Goal: Communication & Community: Answer question/provide support

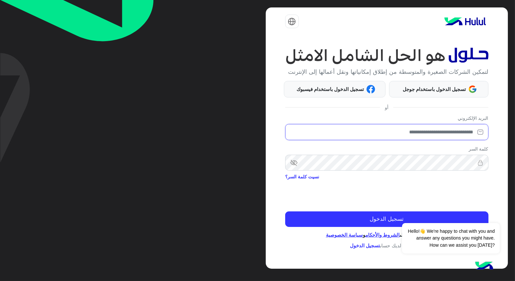
click at [464, 133] on input "email" at bounding box center [386, 132] width 203 height 16
type input "**********"
click at [450, 218] on div "Dismiss ✕ Hello!👋 We're happy to chat with you and answer any questions you mig…" at bounding box center [450, 230] width 97 height 45
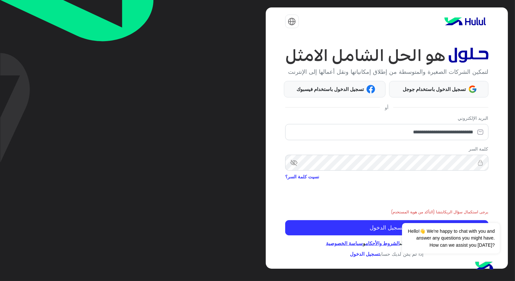
click at [172, 144] on div "**********" at bounding box center [257, 140] width 515 height 281
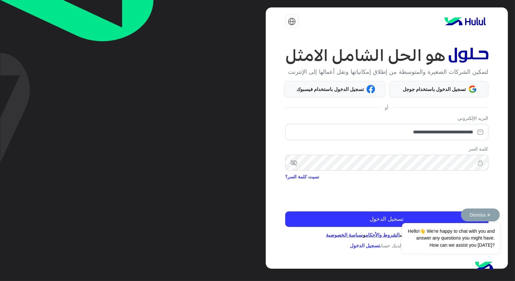
click at [438, 215] on div "Dismiss ✕ Hello!👋 We're happy to chat with you and answer any questions you mig…" at bounding box center [450, 230] width 97 height 45
click at [291, 164] on span "visibility_off" at bounding box center [291, 163] width 12 height 12
click at [436, 218] on div "Dismiss ✕ Hello!👋 We're happy to chat with you and answer any questions you mig…" at bounding box center [450, 230] width 97 height 45
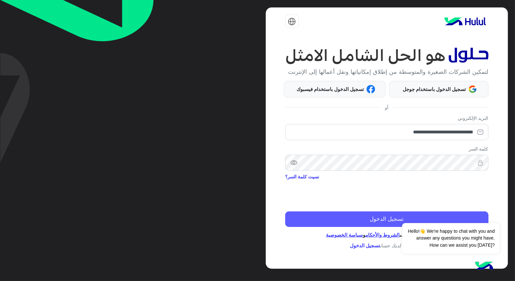
click at [371, 219] on button "تسجيل الدخول" at bounding box center [386, 219] width 203 height 16
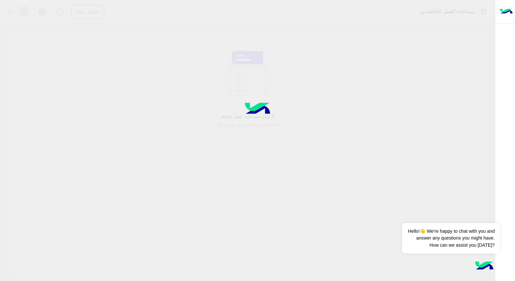
click at [383, 219] on div at bounding box center [257, 140] width 515 height 281
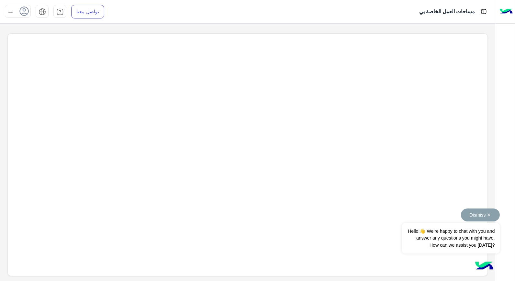
click at [491, 214] on button "Dismiss ✕" at bounding box center [480, 214] width 39 height 13
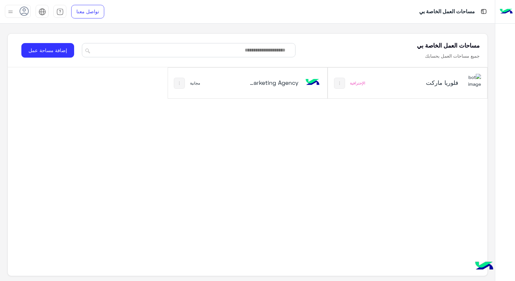
click at [407, 81] on h5 "فلوريا ماركت" at bounding box center [431, 83] width 53 height 8
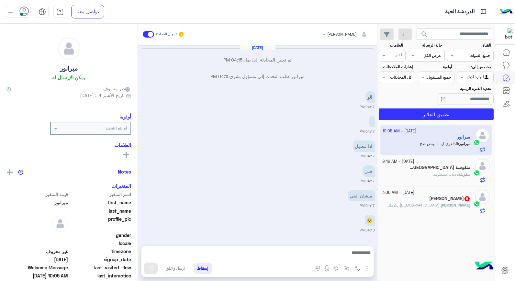
scroll to position [268, 0]
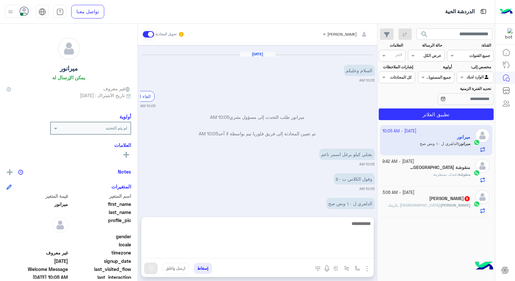
click at [342, 250] on textarea at bounding box center [257, 238] width 232 height 39
type textarea "*"
type textarea "**********"
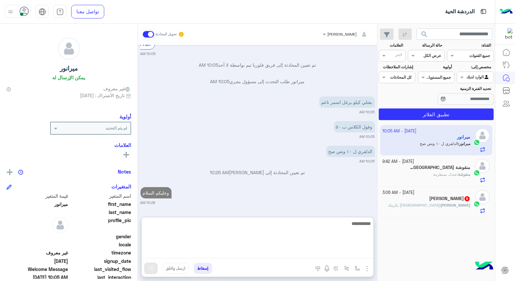
scroll to position [322, 0]
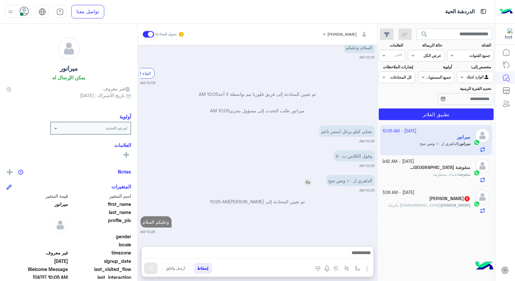
click at [311, 178] on img at bounding box center [308, 182] width 8 height 8
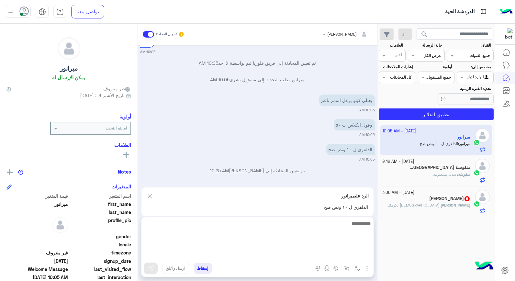
click at [353, 252] on textarea at bounding box center [257, 238] width 232 height 39
type textarea "*****"
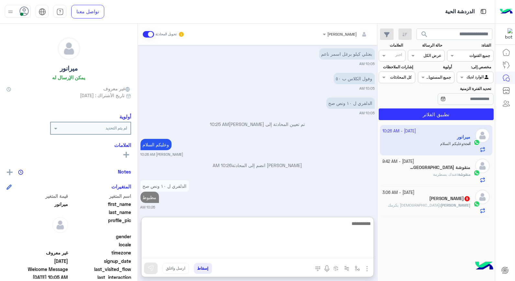
scroll to position [374, 0]
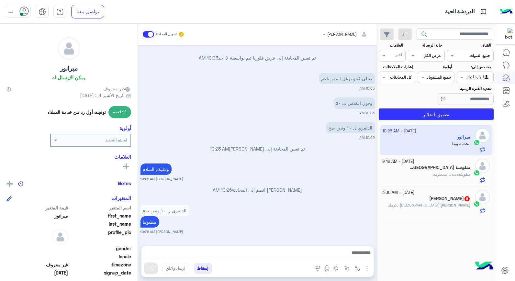
click at [409, 167] on div "منقوشة بيروت 2" at bounding box center [426, 168] width 88 height 7
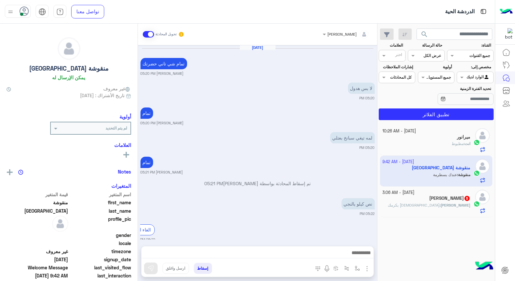
scroll to position [281, 0]
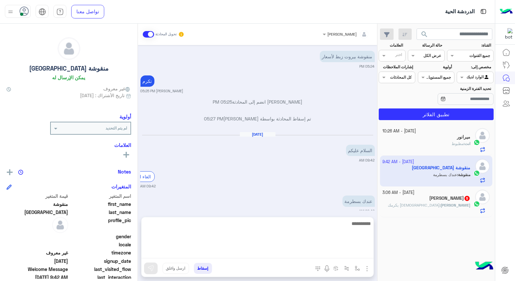
click at [329, 251] on textarea at bounding box center [257, 238] width 232 height 39
type textarea "**********"
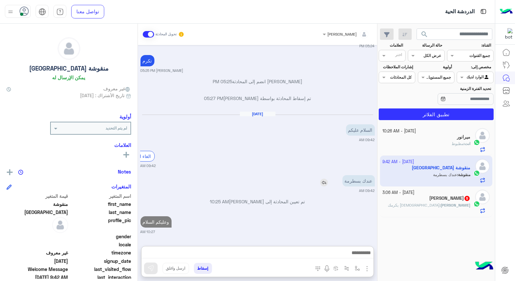
click at [323, 179] on img at bounding box center [324, 183] width 8 height 8
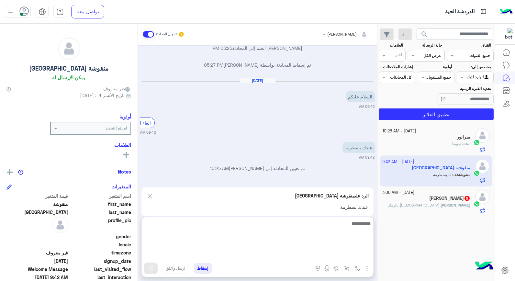
click at [360, 256] on textarea at bounding box center [257, 238] width 232 height 39
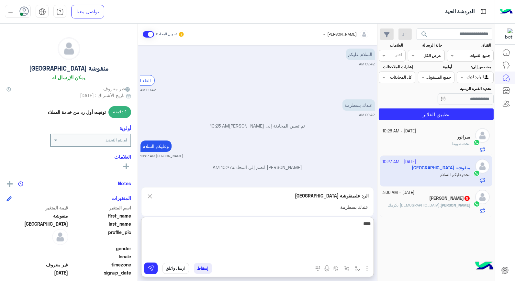
type textarea "*****"
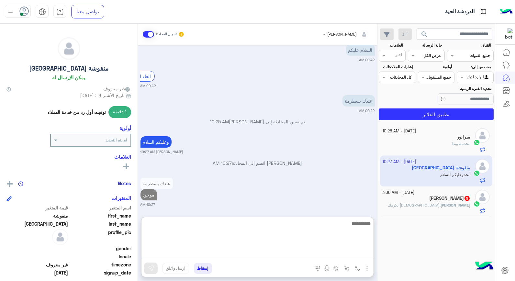
scroll to position [387, 0]
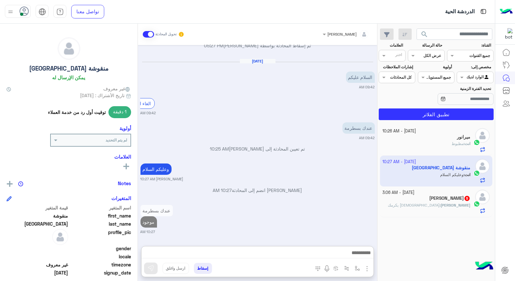
click at [442, 200] on h5 "[PERSON_NAME] 5" at bounding box center [449, 198] width 41 height 6
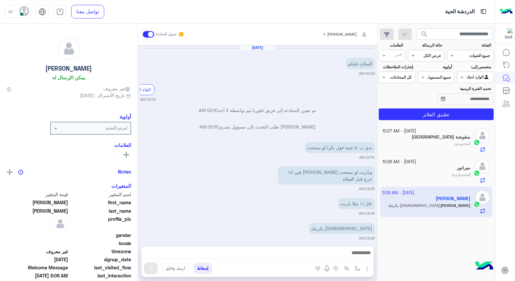
scroll to position [18, 0]
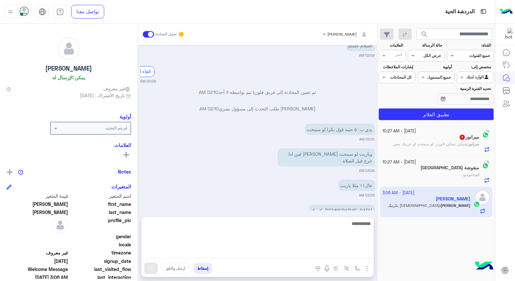
click at [345, 254] on textarea at bounding box center [257, 238] width 232 height 39
type textarea "**********"
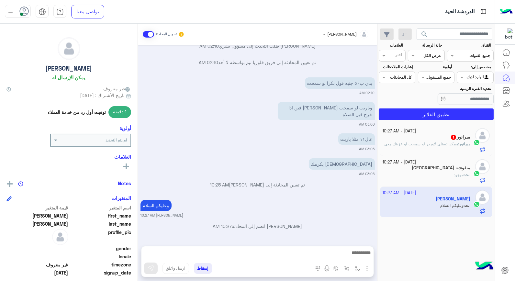
scroll to position [60, 0]
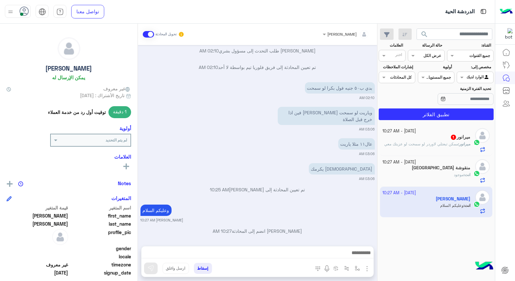
drag, startPoint x: 266, startPoint y: 97, endPoint x: 300, endPoint y: 140, distance: 54.8
click at [300, 140] on div "عال١١ مثلا ياريت 03:06 AM" at bounding box center [257, 147] width 234 height 20
click at [263, 117] on img at bounding box center [259, 121] width 8 height 8
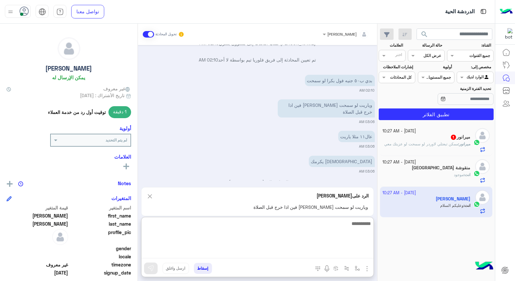
click at [341, 249] on textarea at bounding box center [257, 238] width 232 height 39
type textarea "**********"
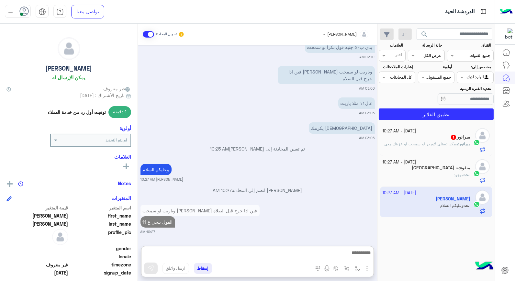
click at [417, 140] on div "ميرانور 1" at bounding box center [426, 137] width 88 height 7
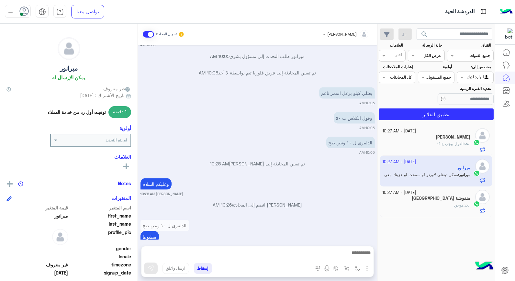
scroll to position [1782, 0]
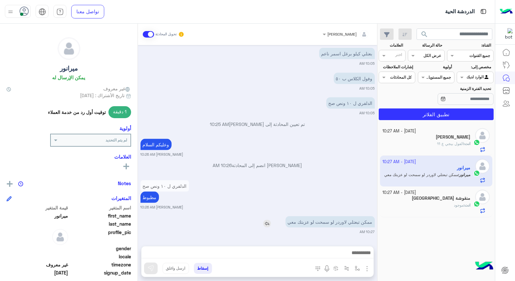
click at [268, 224] on img at bounding box center [267, 224] width 8 height 8
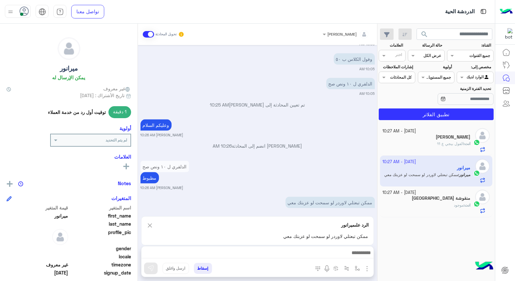
click at [300, 248] on div at bounding box center [257, 254] width 232 height 16
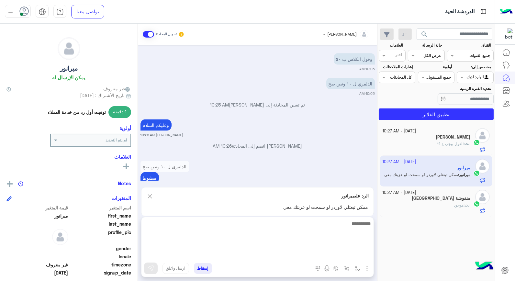
click at [302, 250] on textarea at bounding box center [257, 238] width 232 height 39
type textarea "**********"
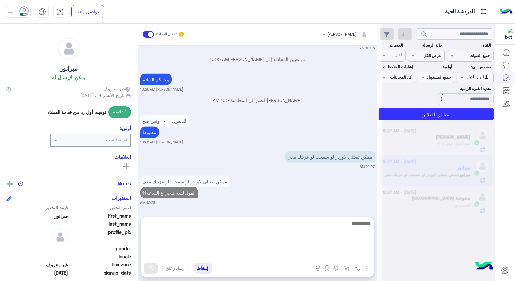
scroll to position [1848, 0]
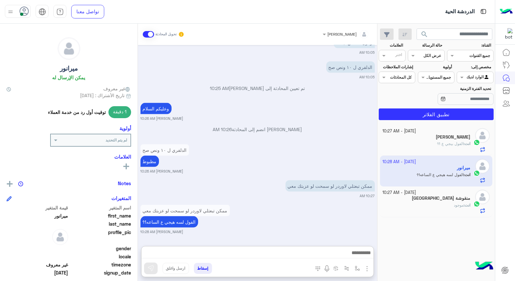
click at [440, 141] on p "انت : الفول بيجي ع 11" at bounding box center [453, 144] width 33 height 6
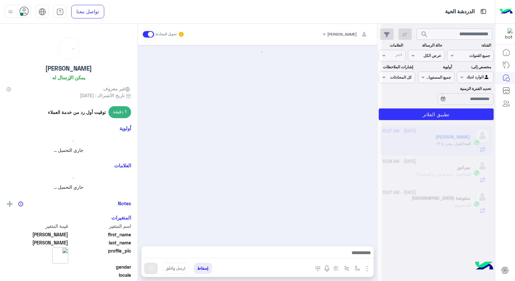
click at [440, 141] on div at bounding box center [438, 143] width 113 height 281
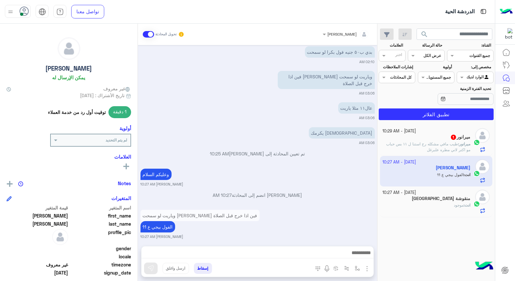
click at [414, 150] on p "ميرانور : طيب مافي مشكله رح استنا ل ١١ بس حباب مو اكتر لاني مطره علبرغل" at bounding box center [426, 147] width 88 height 12
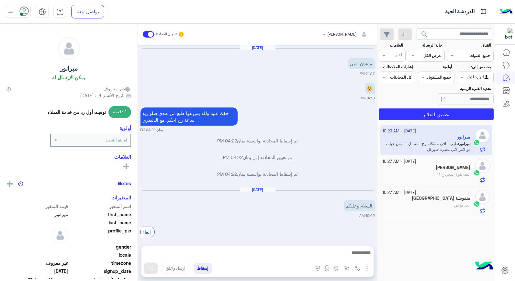
scroll to position [305, 0]
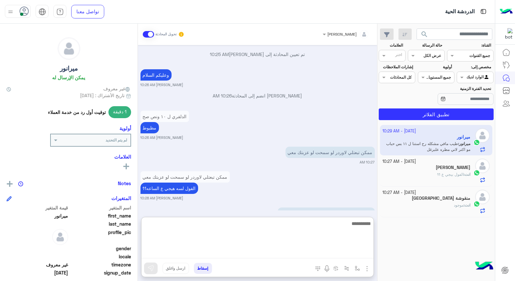
click at [350, 254] on textarea at bounding box center [257, 238] width 232 height 39
type textarea "****"
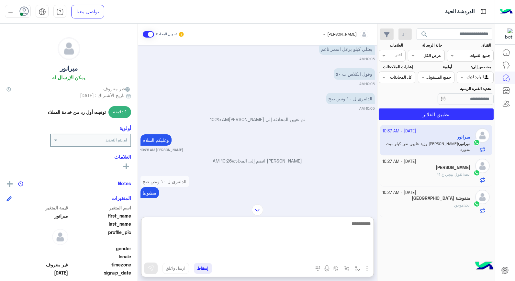
scroll to position [0, 0]
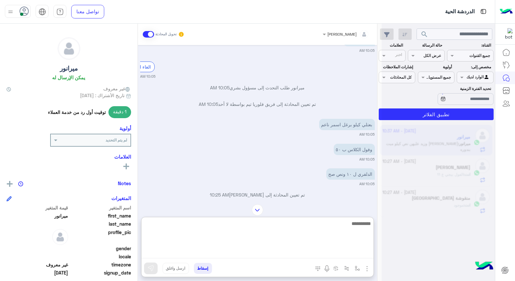
click at [362, 225] on textarea at bounding box center [257, 238] width 232 height 39
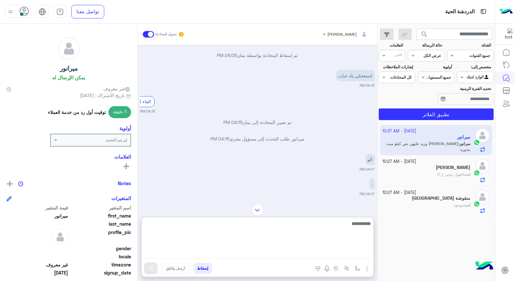
scroll to position [364, 0]
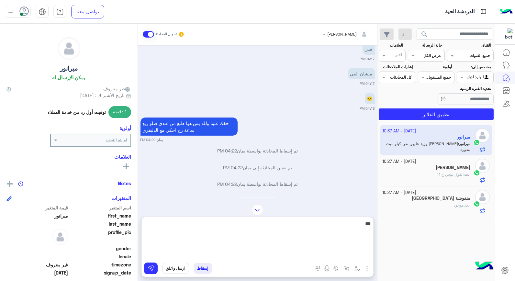
type textarea "****"
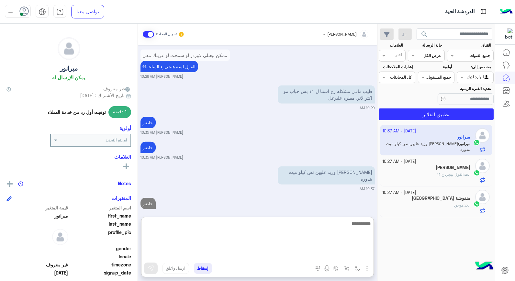
scroll to position [812, 0]
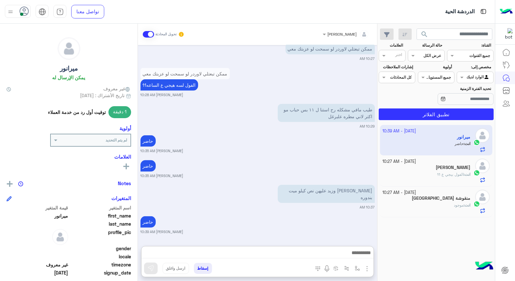
click at [450, 187] on div "[DATE] - 10:39 AM ميرانور انت : حاضر [DATE] - 10:27 AM [PERSON_NAME] انت : [PER…" at bounding box center [435, 203] width 117 height 161
drag, startPoint x: 450, startPoint y: 187, endPoint x: 431, endPoint y: 238, distance: 54.7
click at [431, 237] on div "[DATE] - 10:39 AM ميرانور انت : حاضر [DATE] - 10:27 AM [PERSON_NAME] انت : [PER…" at bounding box center [435, 203] width 117 height 161
click at [412, 163] on small "[DATE] - 10:27 AM" at bounding box center [399, 162] width 34 height 6
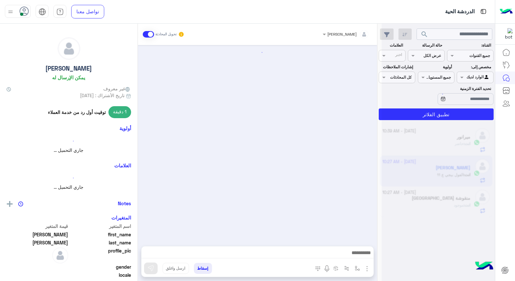
scroll to position [95, 0]
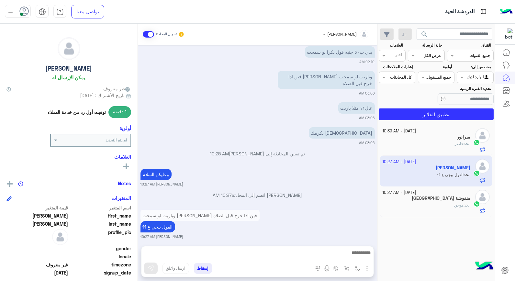
click at [442, 198] on h5 "منقوشة [GEOGRAPHIC_DATA]" at bounding box center [441, 198] width 59 height 6
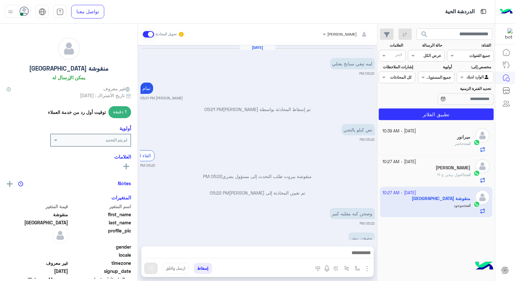
scroll to position [284, 0]
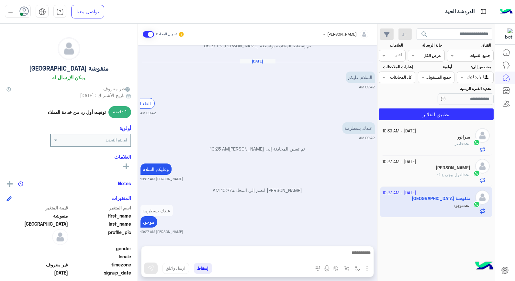
click at [499, 209] on div at bounding box center [505, 164] width 20 height 236
click at [400, 138] on div "[PERSON_NAME] 1" at bounding box center [426, 137] width 88 height 7
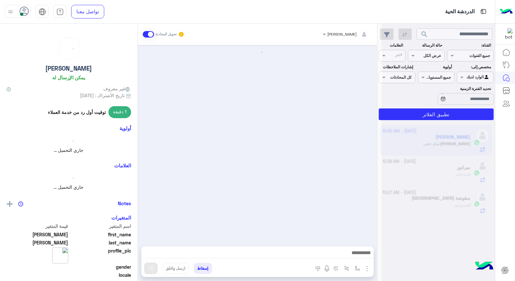
click at [400, 138] on div at bounding box center [438, 143] width 113 height 281
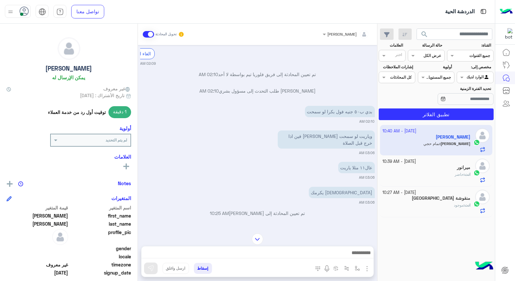
scroll to position [120, 0]
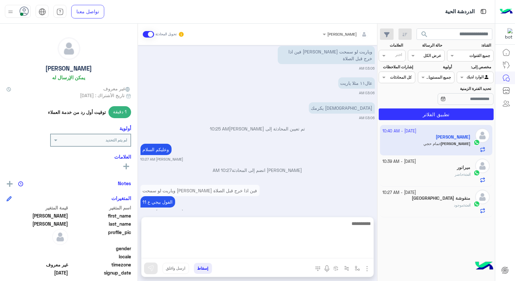
click at [347, 253] on textarea at bounding box center [257, 238] width 232 height 39
type textarea "**********"
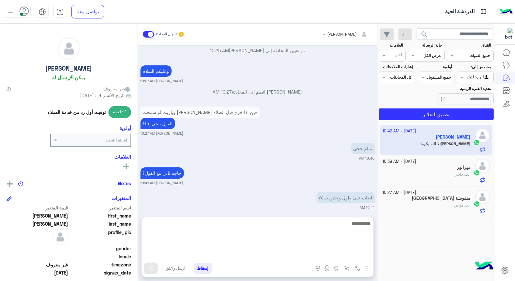
scroll to position [224, 0]
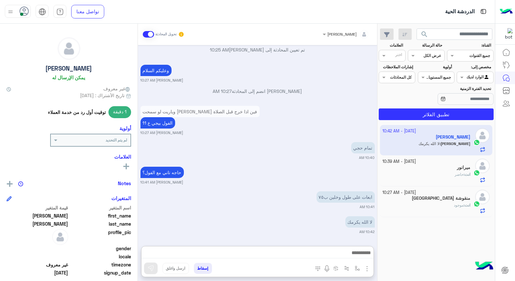
click at [300, 190] on div "ابعات على طول وخلين ب٧٥" at bounding box center [327, 197] width 95 height 15
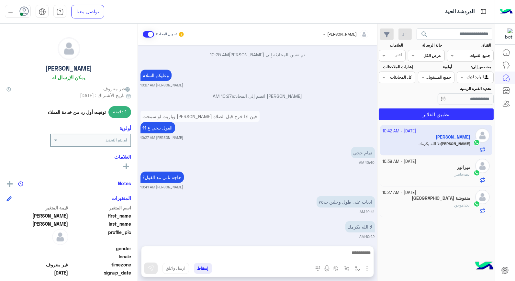
click at [299, 202] on img at bounding box center [298, 204] width 8 height 8
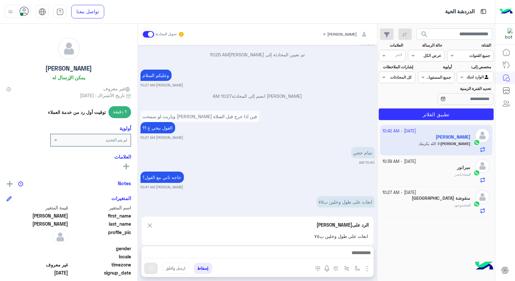
scroll to position [224, 0]
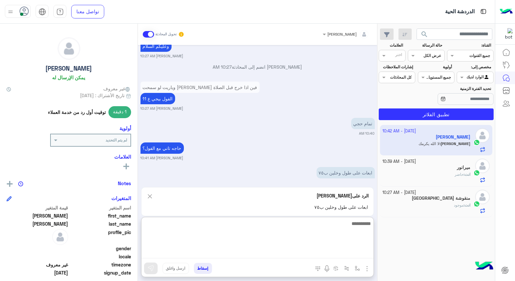
click at [347, 253] on textarea at bounding box center [257, 238] width 232 height 39
type textarea "**********"
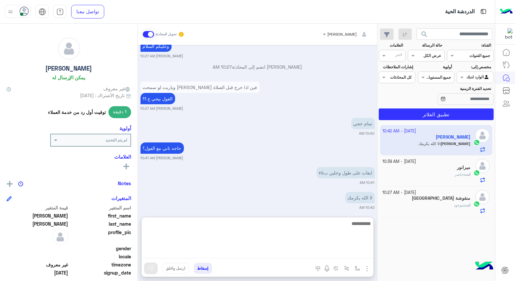
scroll to position [260, 0]
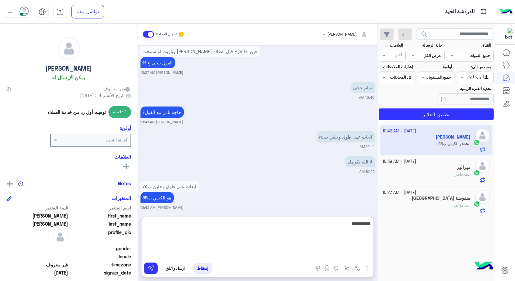
type textarea "**********"
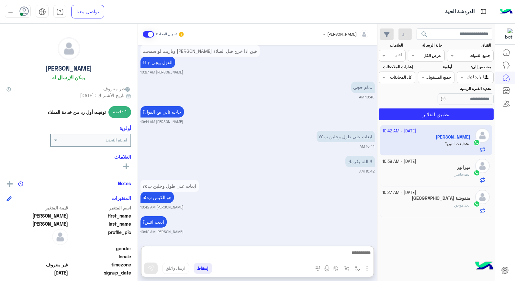
click at [443, 174] on div "انت : حاضر" at bounding box center [426, 177] width 88 height 11
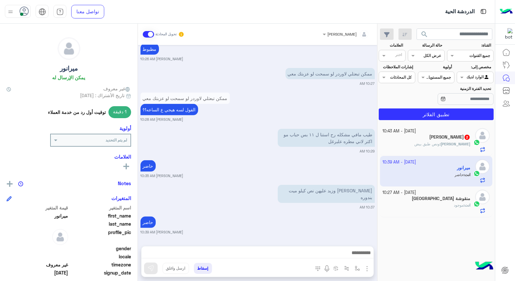
scroll to position [526, 0]
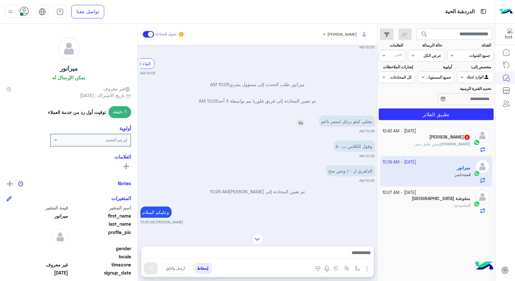
click at [299, 127] on img at bounding box center [301, 123] width 8 height 8
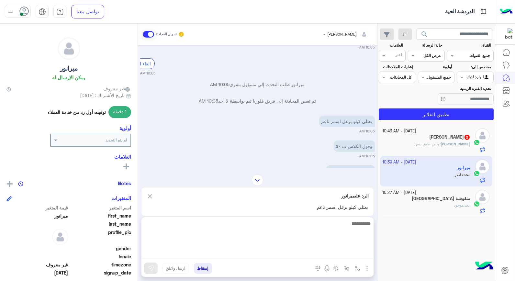
click at [348, 254] on textarea at bounding box center [257, 238] width 232 height 39
type textarea "**********"
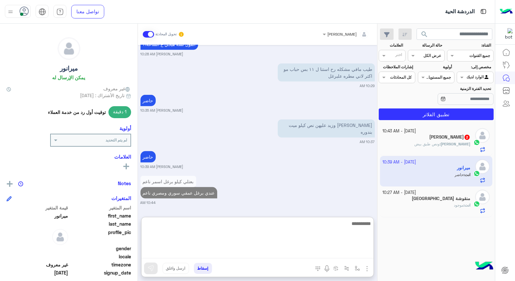
scroll to position [807, 0]
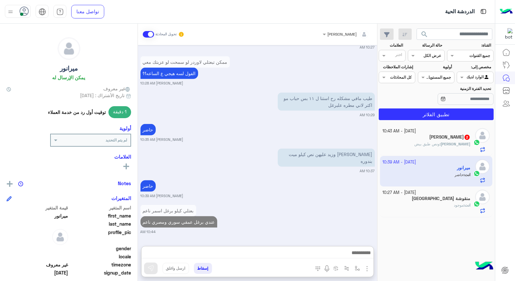
click at [434, 147] on p "[PERSON_NAME] : ونص طبق بيض" at bounding box center [442, 144] width 56 height 6
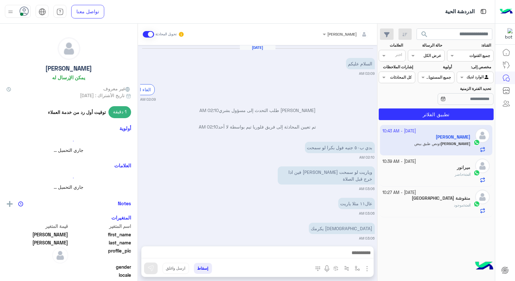
scroll to position [304, 0]
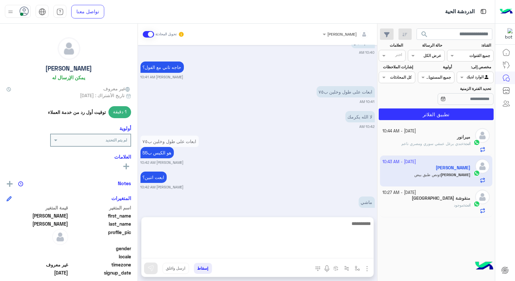
click at [358, 257] on textarea at bounding box center [257, 238] width 232 height 39
type textarea "****"
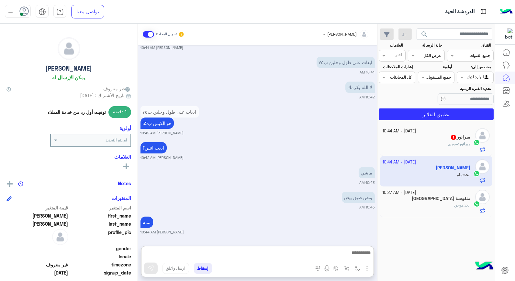
click at [461, 138] on h5 "ميرانور 1" at bounding box center [460, 137] width 20 height 6
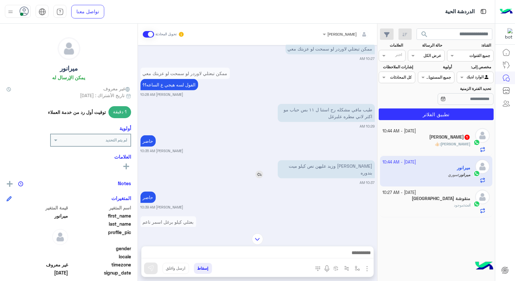
scroll to position [794, 0]
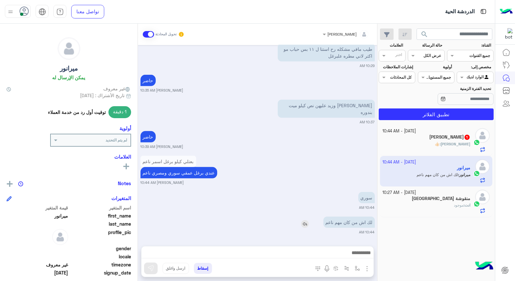
click at [301, 224] on img at bounding box center [305, 224] width 8 height 8
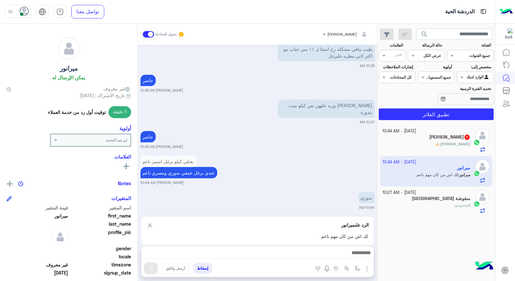
click at [254, 228] on div "الرد على ميرانور" at bounding box center [257, 225] width 222 height 8
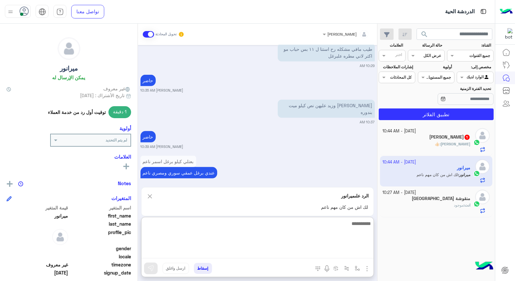
click at [313, 250] on textarea at bounding box center [257, 238] width 232 height 39
type textarea "**********"
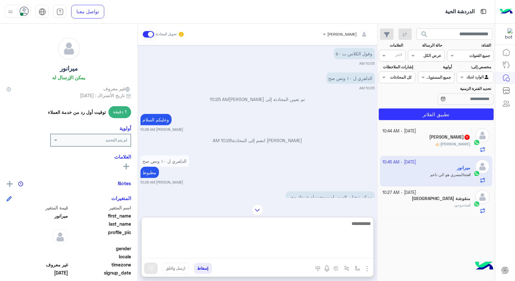
scroll to position [526, 0]
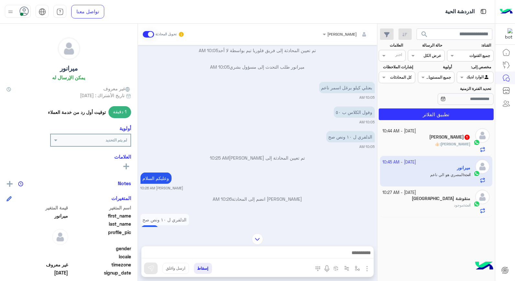
click at [429, 135] on h5 "[PERSON_NAME] 1" at bounding box center [449, 137] width 41 height 6
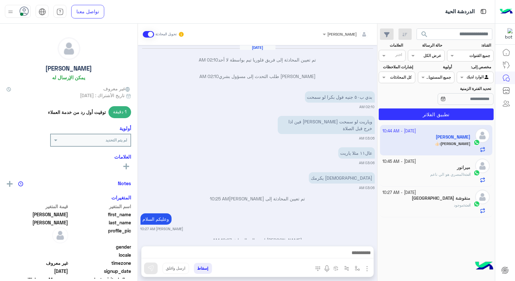
scroll to position [301, 0]
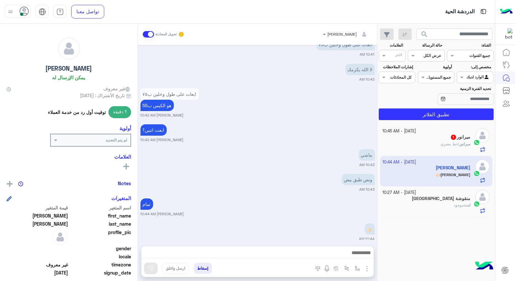
click at [408, 141] on div "ميرانور : حط مصري" at bounding box center [426, 146] width 88 height 11
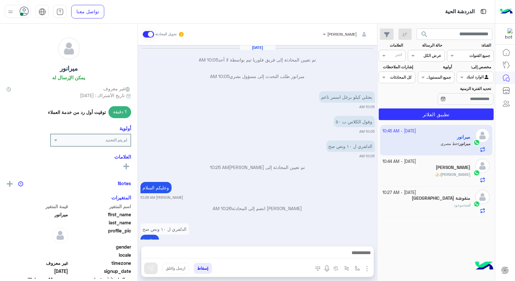
scroll to position [331, 0]
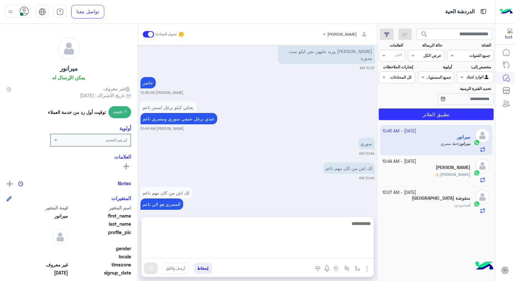
click at [302, 250] on textarea at bounding box center [257, 238] width 232 height 39
type textarea "****"
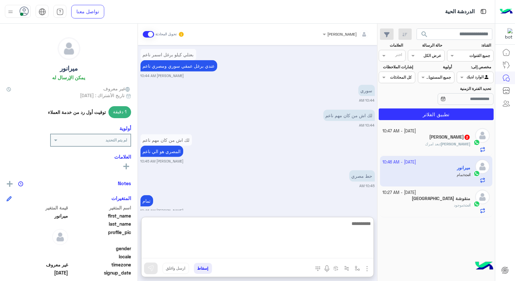
scroll to position [1270, 0]
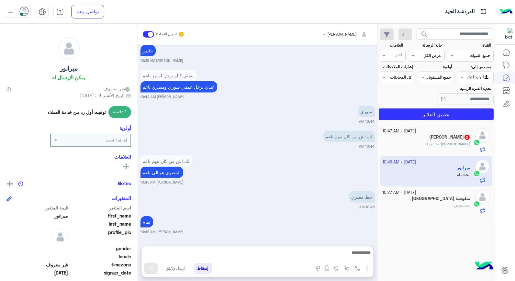
click at [422, 142] on div "[PERSON_NAME] : بعد امرك" at bounding box center [426, 146] width 88 height 11
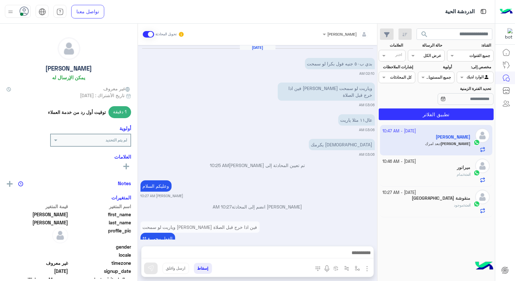
scroll to position [324, 0]
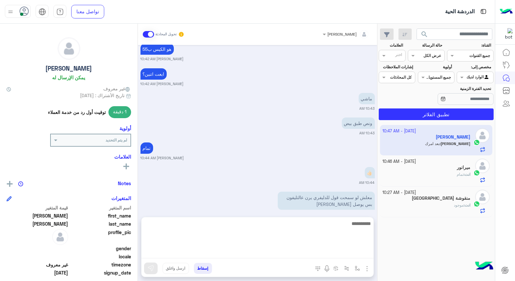
click at [360, 253] on textarea at bounding box center [257, 238] width 232 height 39
type textarea "*********"
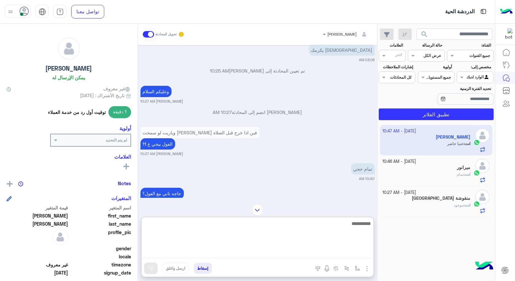
scroll to position [378, 0]
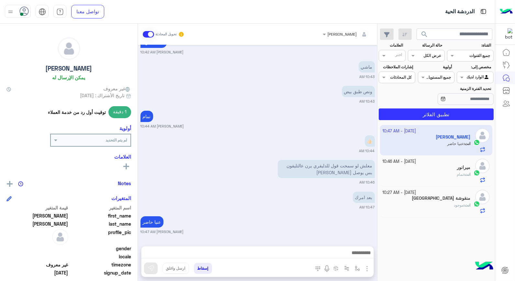
click at [416, 195] on small "[DATE] - 10:27 AM" at bounding box center [399, 193] width 34 height 6
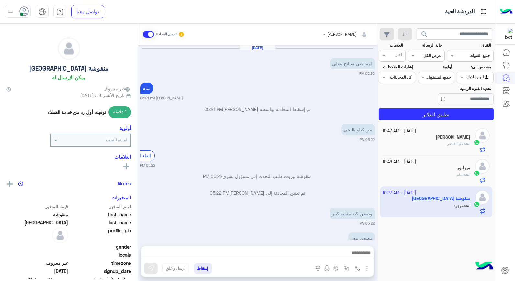
scroll to position [284, 0]
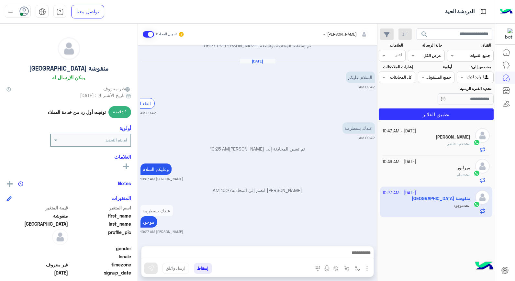
click at [199, 268] on button "إسقاط" at bounding box center [203, 268] width 18 height 11
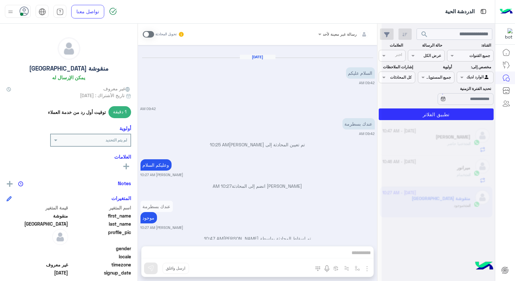
scroll to position [300, 0]
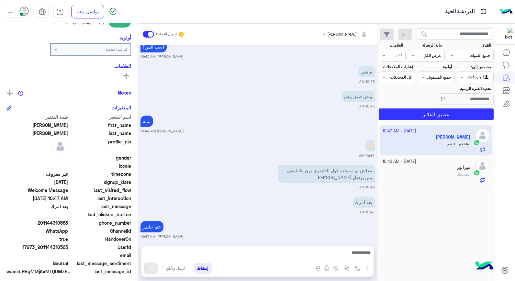
scroll to position [94, 0]
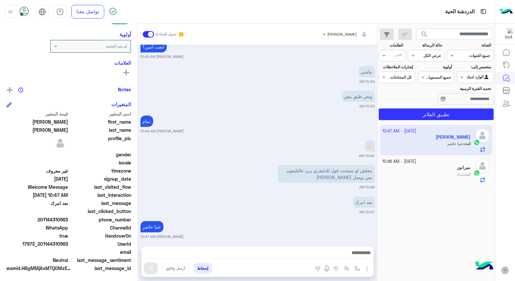
drag, startPoint x: 41, startPoint y: 244, endPoint x: 69, endPoint y: 243, distance: 27.8
click at [69, 243] on div "UserId 17973_201144310563" at bounding box center [68, 244] width 125 height 8
copy span "01144310563"
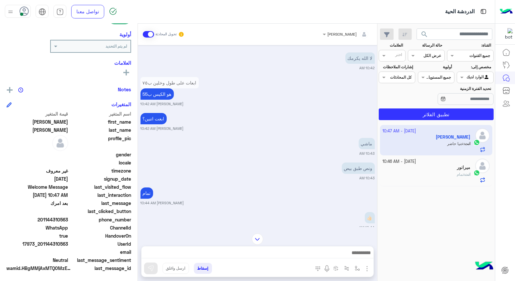
scroll to position [435, 0]
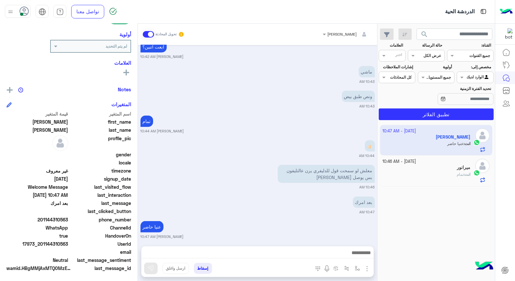
click at [201, 266] on button "إسقاط" at bounding box center [203, 268] width 18 height 11
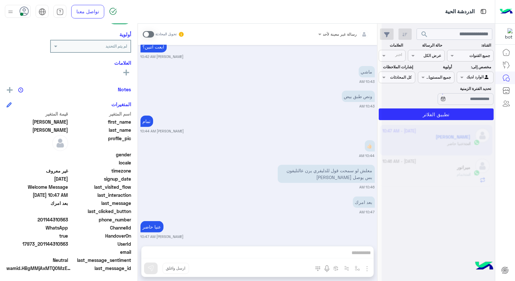
scroll to position [451, 0]
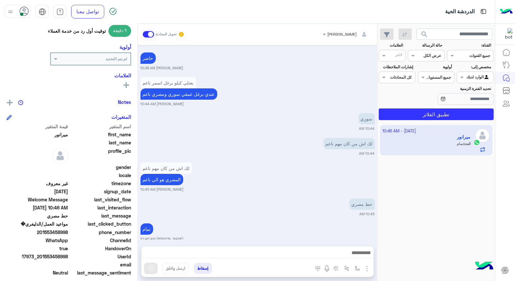
scroll to position [94, 0]
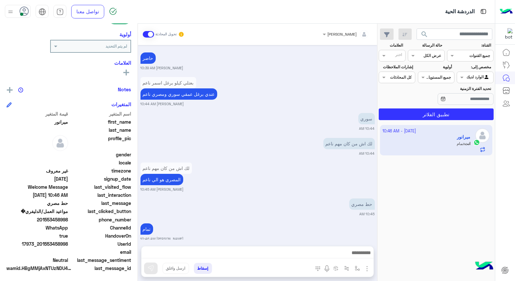
drag, startPoint x: 40, startPoint y: 243, endPoint x: 68, endPoint y: 244, distance: 28.2
click at [68, 244] on span "17973_201553458998" at bounding box center [37, 243] width 62 height 7
copy span "01553458998"
click at [196, 269] on button "إسقاط" at bounding box center [203, 268] width 18 height 11
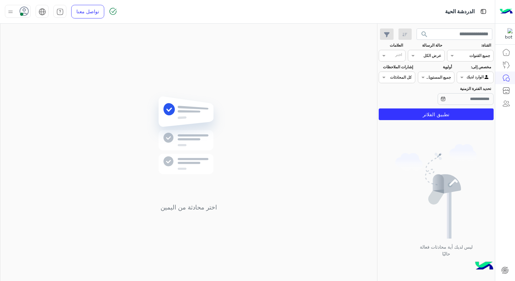
drag, startPoint x: 138, startPoint y: 108, endPoint x: 148, endPoint y: 117, distance: 13.3
click at [146, 115] on div "اختر محادثة من اليمين" at bounding box center [188, 154] width 377 height 260
click at [257, 185] on div "اختر محادثة من اليمين" at bounding box center [188, 154] width 377 height 260
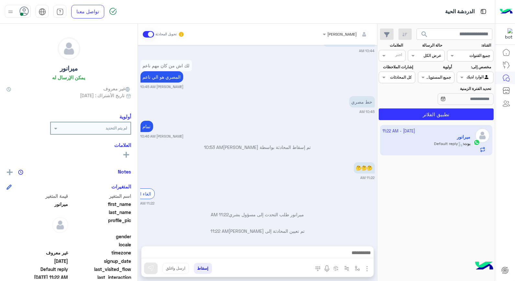
scroll to position [334, 0]
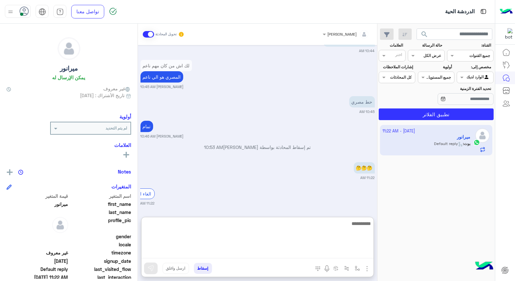
click at [290, 251] on textarea at bounding box center [257, 238] width 232 height 39
type textarea "**********"
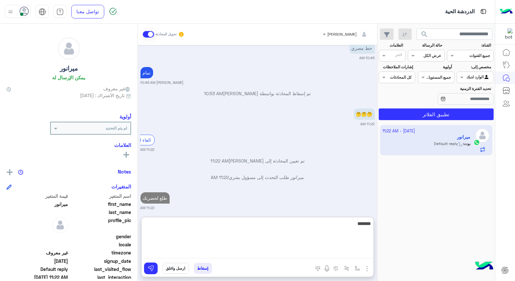
scroll to position [404, 0]
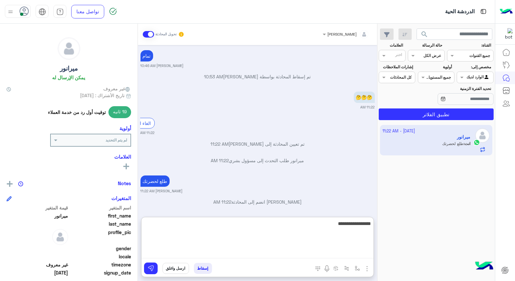
type textarea "**********"
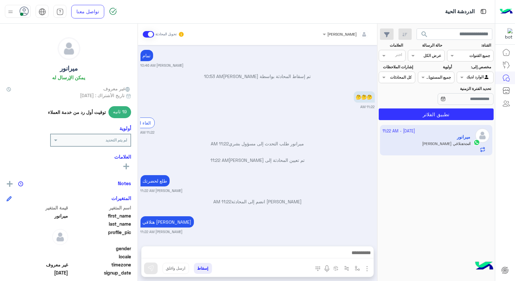
click at [205, 268] on button "إسقاط" at bounding box center [203, 268] width 18 height 11
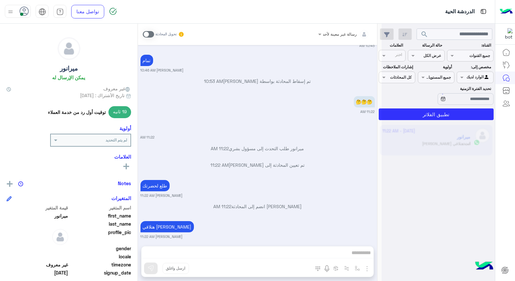
scroll to position [416, 0]
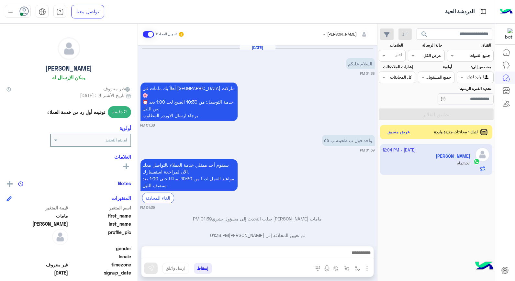
scroll to position [598, 0]
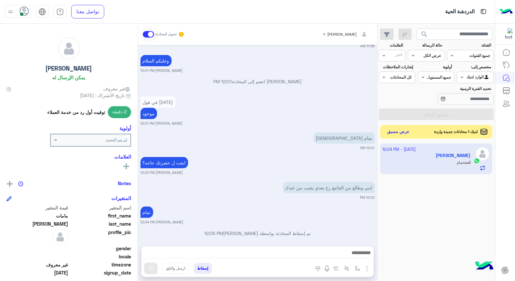
click at [402, 133] on button "عرض مسبق" at bounding box center [398, 131] width 27 height 9
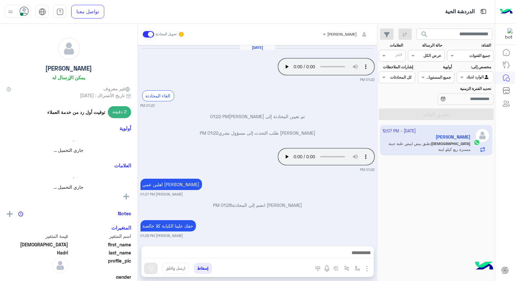
scroll to position [211, 0]
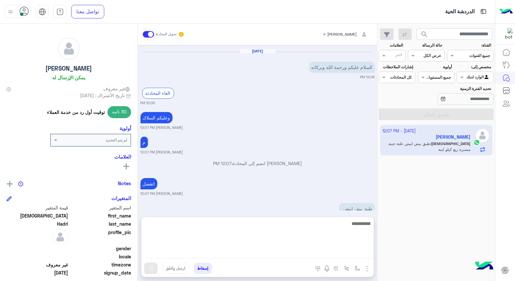
click at [344, 253] on textarea at bounding box center [257, 238] width 232 height 39
type textarea "*********"
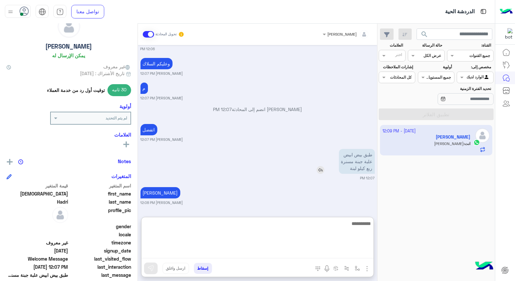
scroll to position [36, 0]
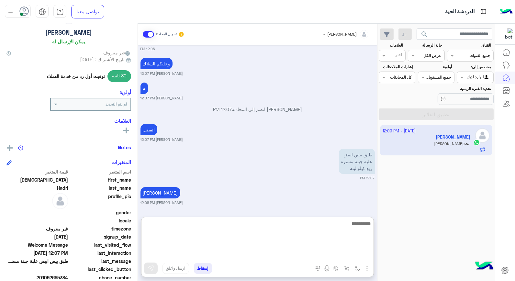
click at [302, 221] on textarea at bounding box center [257, 238] width 232 height 39
type textarea "**********"
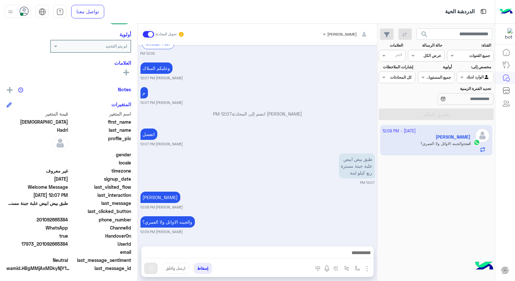
scroll to position [261, 0]
drag, startPoint x: 40, startPoint y: 243, endPoint x: 69, endPoint y: 243, distance: 28.2
click at [68, 243] on span "17973_201092665384" at bounding box center [37, 243] width 62 height 7
copy span "01092665384"
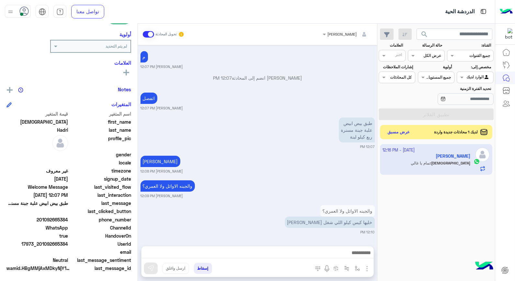
scroll to position [623, 0]
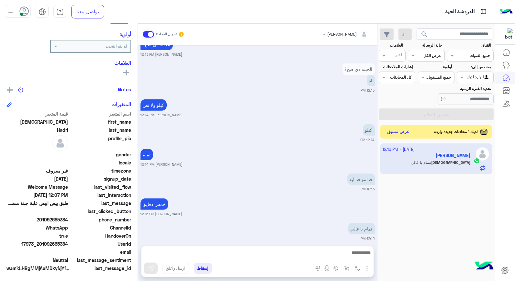
click at [400, 132] on button "عرض مسبق" at bounding box center [398, 131] width 27 height 9
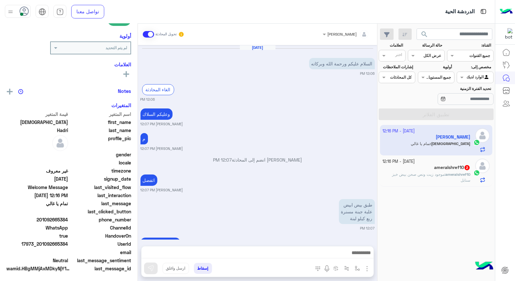
scroll to position [408, 0]
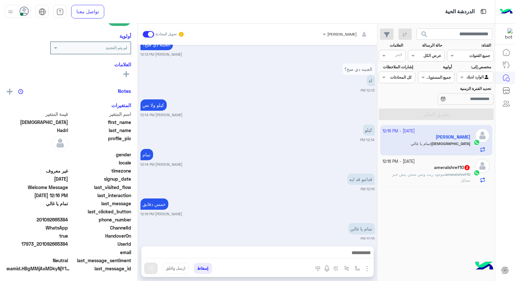
click at [420, 170] on div "ameralshref10 2" at bounding box center [426, 168] width 88 height 7
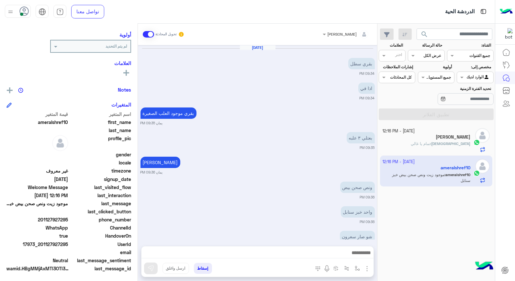
scroll to position [305, 0]
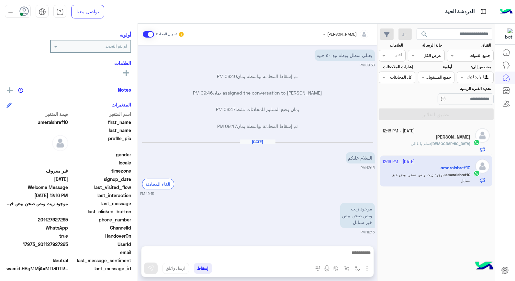
click at [341, 248] on div at bounding box center [257, 254] width 232 height 16
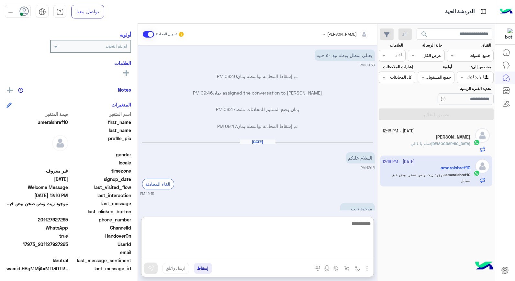
click at [341, 248] on textarea at bounding box center [257, 238] width 232 height 39
type textarea "**********"
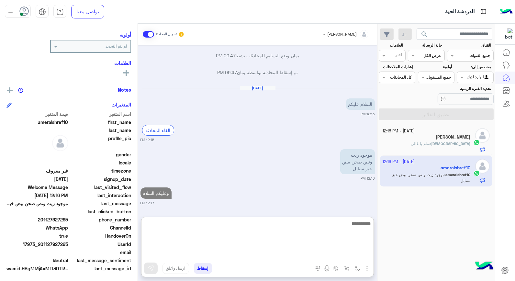
click at [354, 230] on textarea at bounding box center [257, 238] width 232 height 39
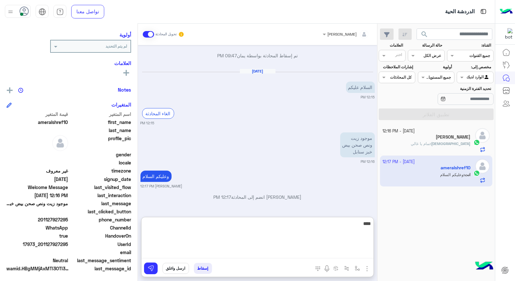
scroll to position [94, 0]
type textarea "**********"
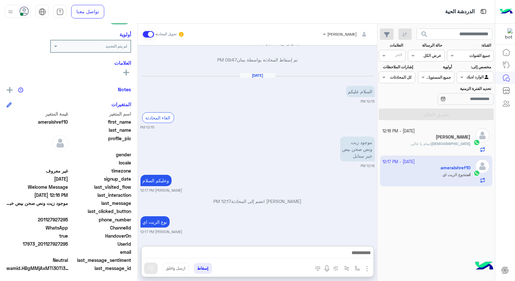
click at [450, 139] on h5 "Muhammad Hadri" at bounding box center [453, 137] width 35 height 6
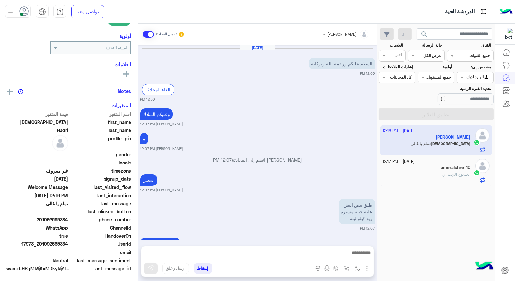
scroll to position [408, 0]
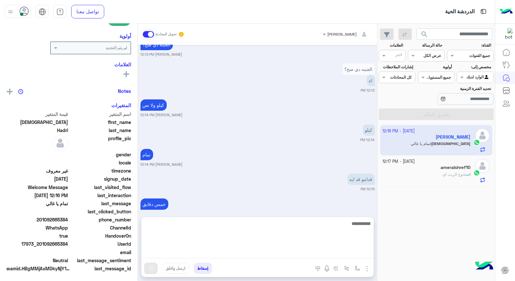
click at [298, 251] on textarea at bounding box center [257, 238] width 232 height 39
type textarea "****"
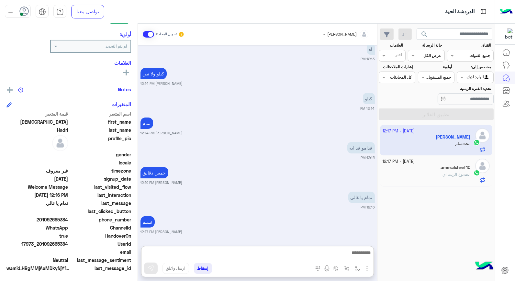
click at [431, 170] on div "ameralshref10" at bounding box center [426, 168] width 88 height 7
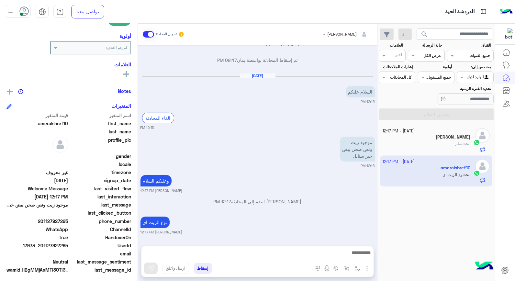
scroll to position [94, 0]
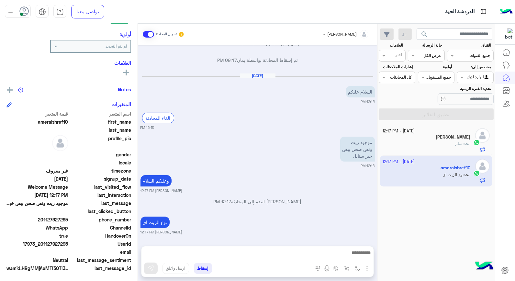
click at [433, 138] on div "Muhammad Hadri" at bounding box center [426, 137] width 88 height 7
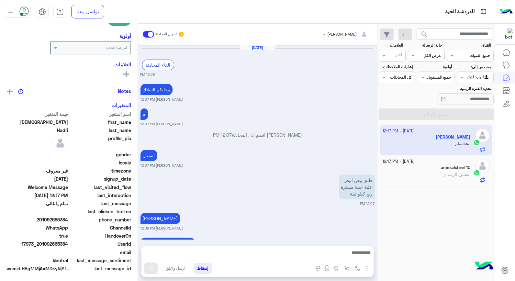
scroll to position [408, 0]
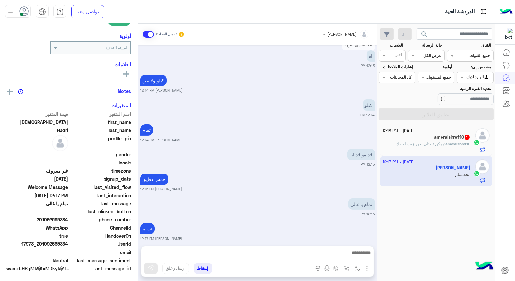
click at [202, 267] on button "إسقاط" at bounding box center [203, 268] width 18 height 11
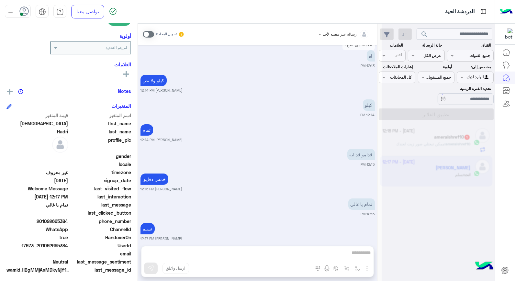
scroll to position [424, 0]
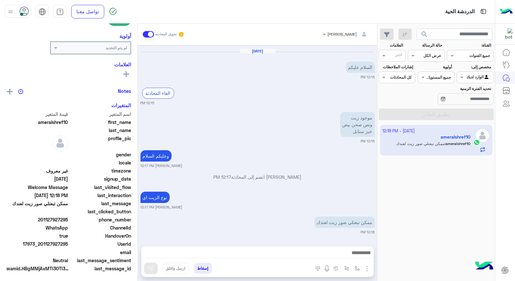
scroll to position [94, 0]
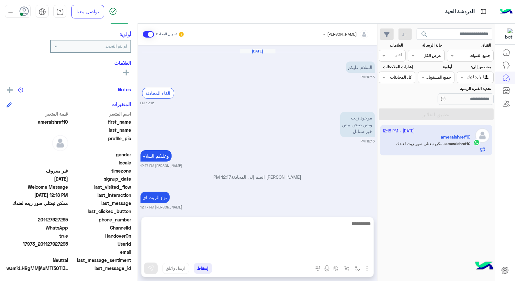
click at [325, 251] on textarea at bounding box center [257, 238] width 232 height 39
type textarea "**********"
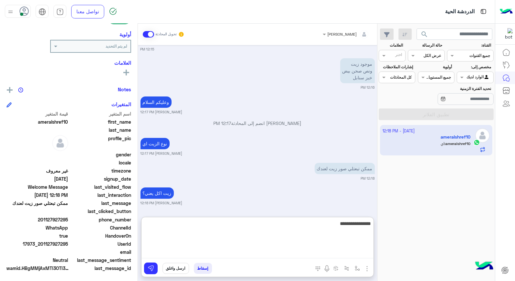
scroll to position [375, 0]
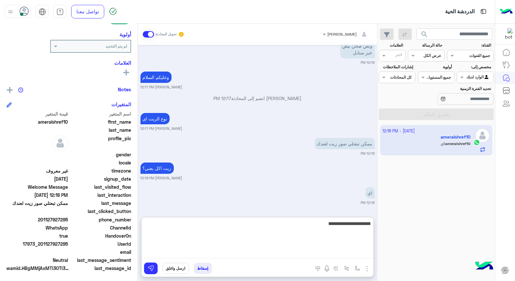
type textarea "**********"
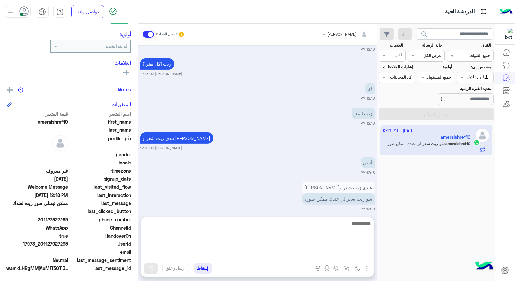
scroll to position [485, 0]
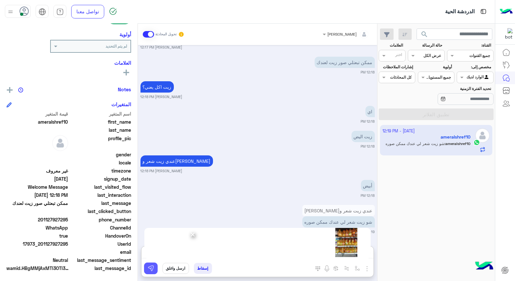
click at [153, 269] on img at bounding box center [151, 268] width 6 height 6
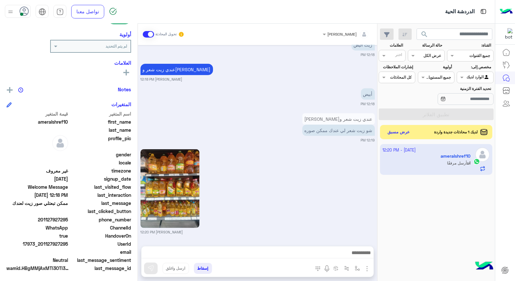
scroll to position [660, 0]
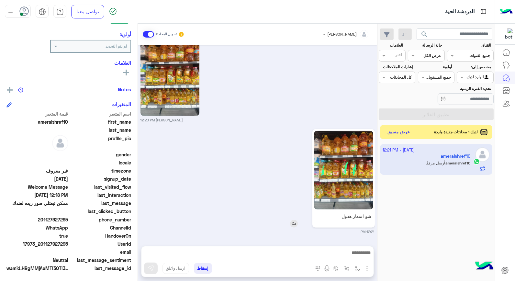
click at [355, 177] on img at bounding box center [343, 170] width 59 height 79
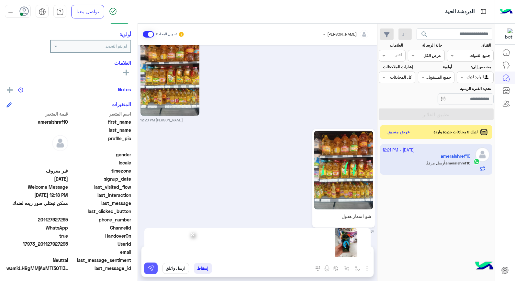
click at [151, 270] on img at bounding box center [151, 268] width 6 height 6
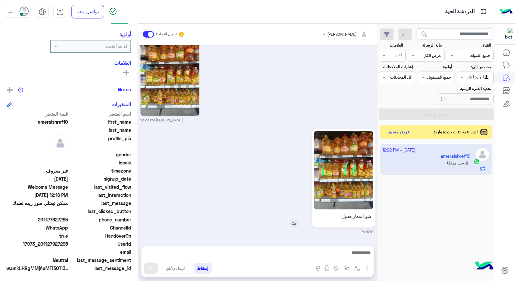
scroll to position [752, 0]
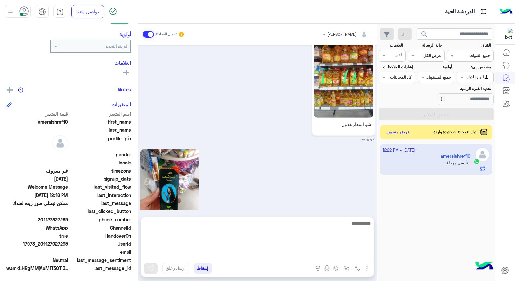
click at [314, 250] on textarea at bounding box center [257, 238] width 232 height 39
type textarea "**********"
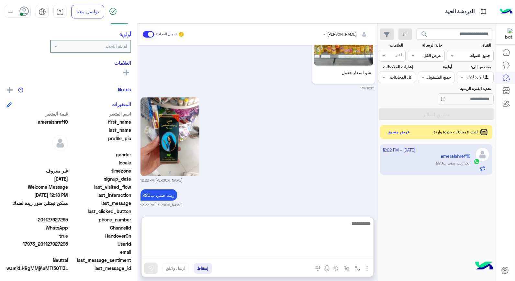
scroll to position [806, 0]
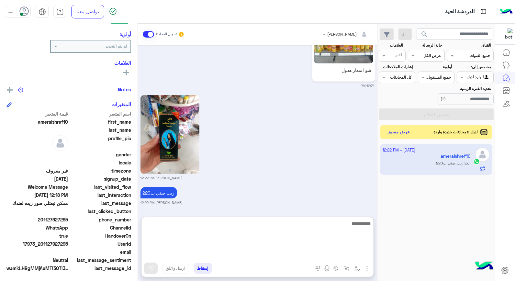
click at [334, 232] on textarea at bounding box center [257, 238] width 232 height 39
type textarea "**********"
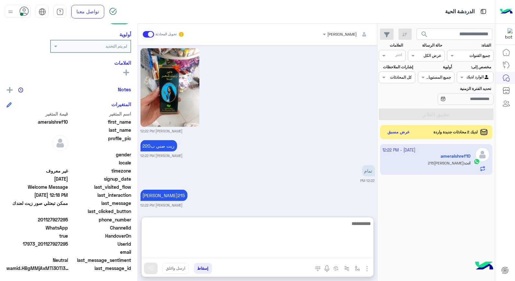
scroll to position [855, 0]
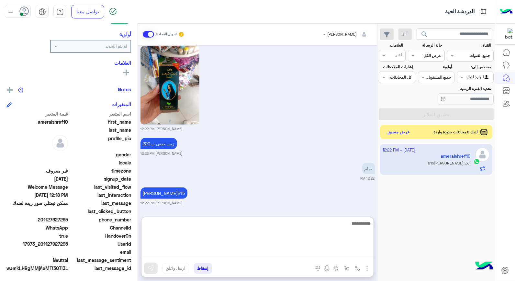
click at [267, 234] on textarea at bounding box center [257, 238] width 232 height 39
click at [272, 230] on textarea at bounding box center [257, 238] width 232 height 39
type textarea "**********"
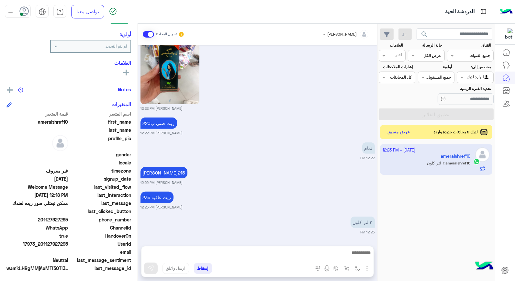
scroll to position [876, 0]
drag, startPoint x: 42, startPoint y: 243, endPoint x: 69, endPoint y: 243, distance: 26.5
click at [68, 243] on span "17973_201127927295" at bounding box center [37, 243] width 62 height 7
copy span "01127927295"
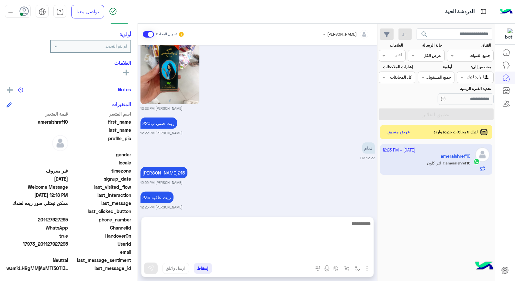
click at [245, 253] on textarea at bounding box center [257, 238] width 232 height 39
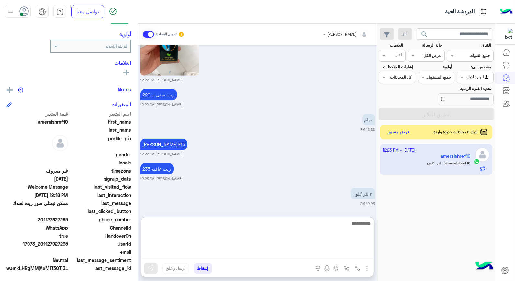
scroll to position [905, 0]
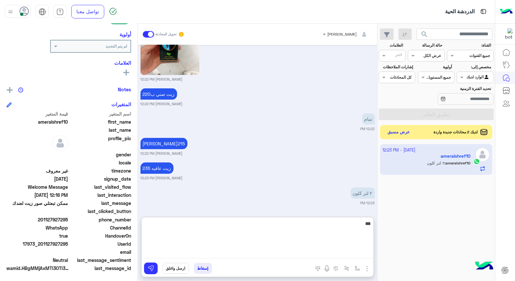
type textarea "****"
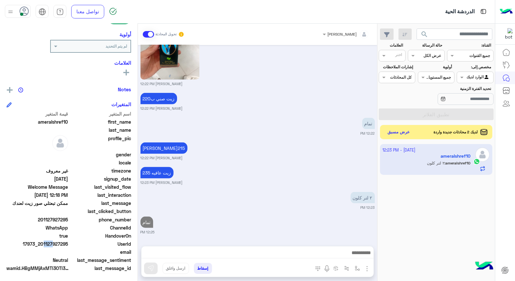
scroll to position [900, 0]
drag, startPoint x: 42, startPoint y: 242, endPoint x: 68, endPoint y: 243, distance: 25.9
click at [68, 243] on span "17973_201127927295" at bounding box center [37, 243] width 62 height 7
copy span "01127927295"
click at [205, 269] on button "إسقاط" at bounding box center [203, 268] width 18 height 11
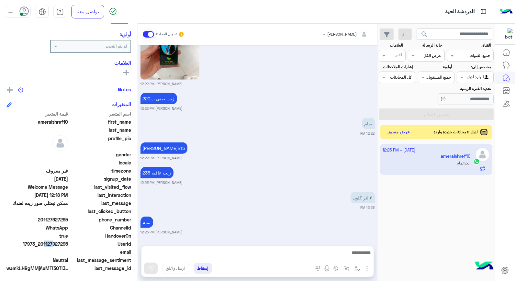
scroll to position [917, 0]
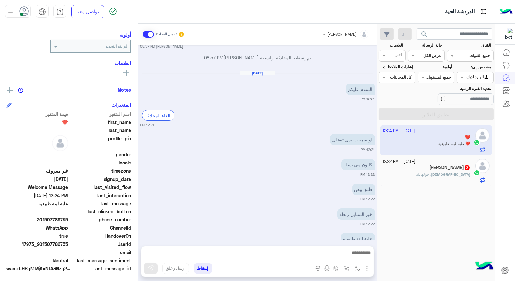
scroll to position [306, 0]
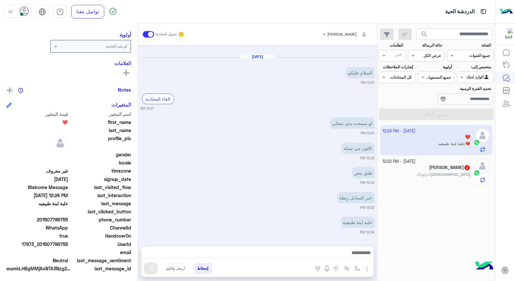
click at [425, 175] on div "Muhammad : احولهالك" at bounding box center [426, 177] width 88 height 11
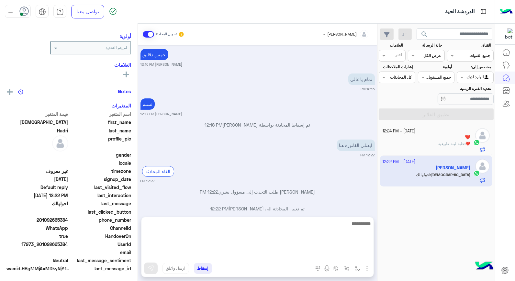
scroll to position [82, 0]
click at [324, 253] on textarea at bounding box center [257, 238] width 232 height 39
click at [363, 230] on textarea at bounding box center [257, 238] width 232 height 39
type textarea "***"
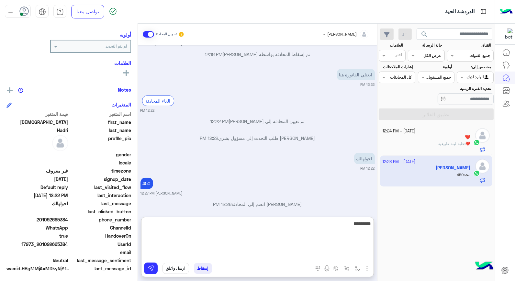
scroll to position [94, 0]
type textarea "**********"
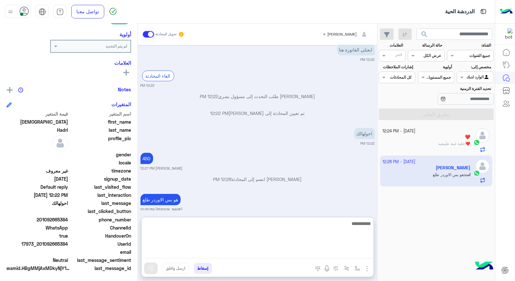
click at [285, 223] on textarea at bounding box center [257, 238] width 232 height 39
type textarea "**********"
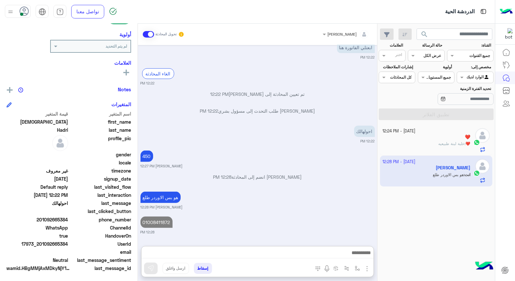
click at [434, 137] on div "❤️" at bounding box center [426, 137] width 88 height 7
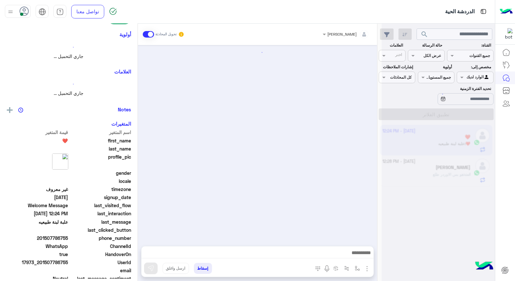
click at [434, 137] on div at bounding box center [438, 143] width 113 height 281
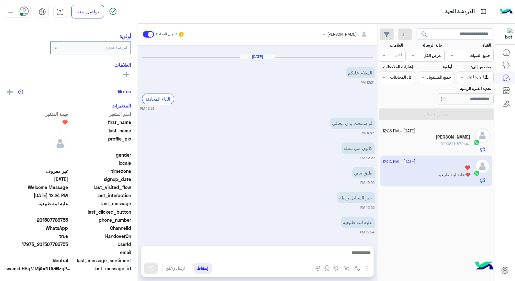
scroll to position [82, 0]
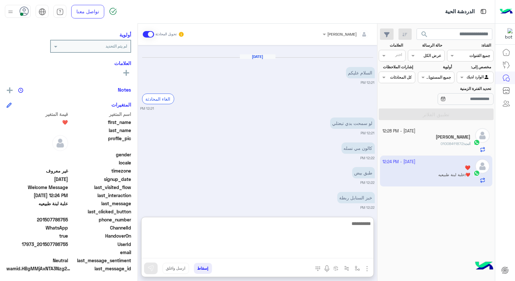
click at [342, 254] on textarea at bounding box center [257, 238] width 232 height 39
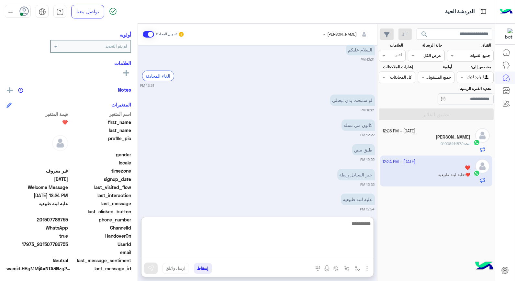
scroll to position [335, 0]
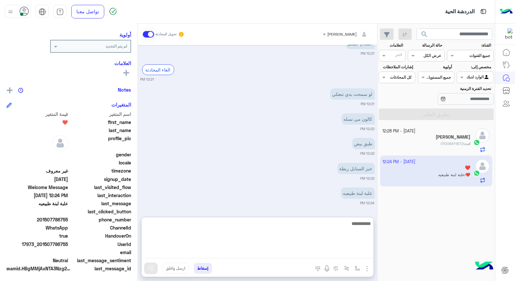
click at [361, 221] on textarea at bounding box center [257, 238] width 232 height 39
type textarea "****"
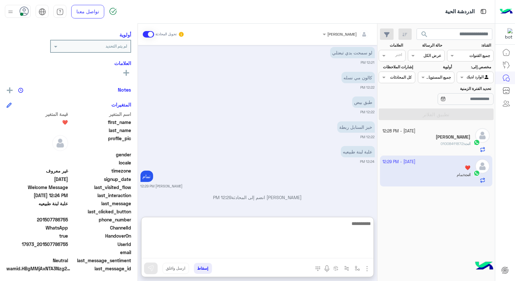
scroll to position [94, 0]
click at [349, 230] on textarea at bounding box center [257, 238] width 232 height 39
type textarea "**********"
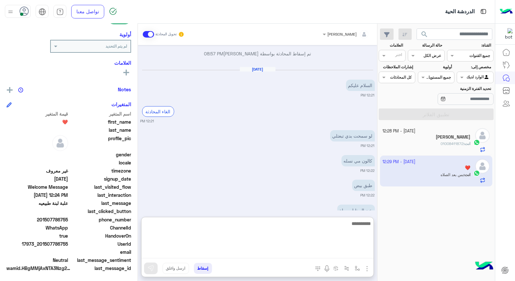
scroll to position [401, 0]
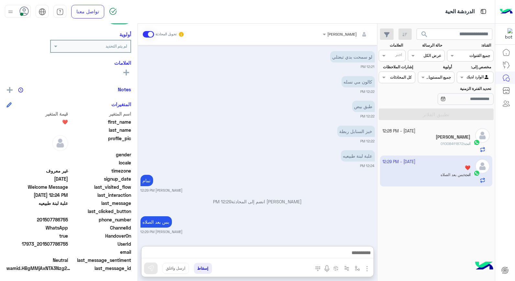
click at [425, 139] on div "Muhammad Hadri" at bounding box center [426, 137] width 88 height 7
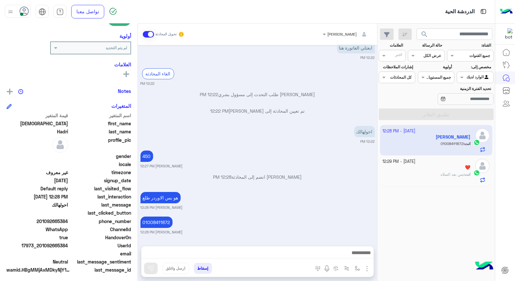
scroll to position [94, 0]
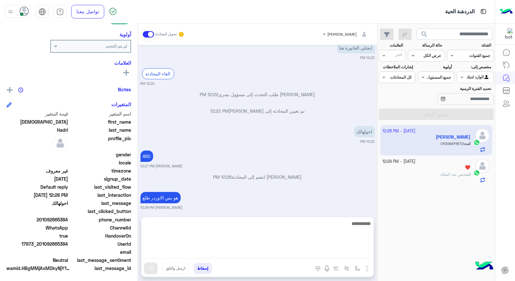
click at [337, 250] on textarea at bounding box center [257, 238] width 232 height 39
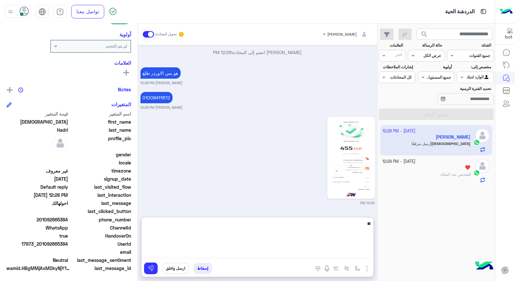
type textarea "*"
click at [337, 229] on textarea at bounding box center [257, 238] width 232 height 39
click at [336, 220] on textarea at bounding box center [257, 238] width 232 height 39
type textarea "****"
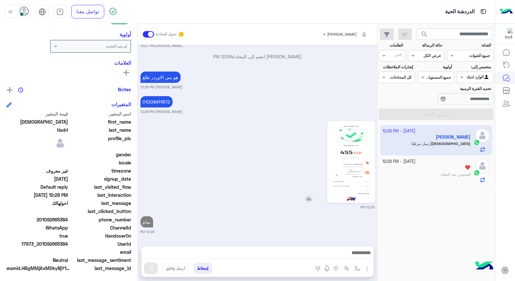
scroll to position [478, 0]
click at [11, 11] on img at bounding box center [10, 12] width 8 height 8
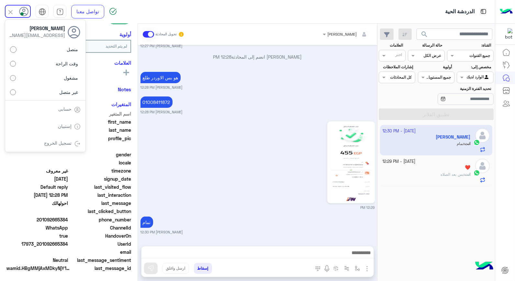
click at [38, 92] on label "غير متصل" at bounding box center [45, 92] width 71 height 12
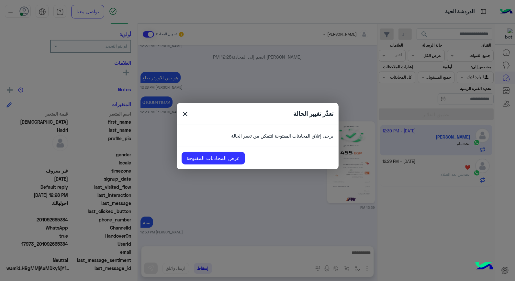
click at [182, 114] on span "close" at bounding box center [186, 115] width 8 height 10
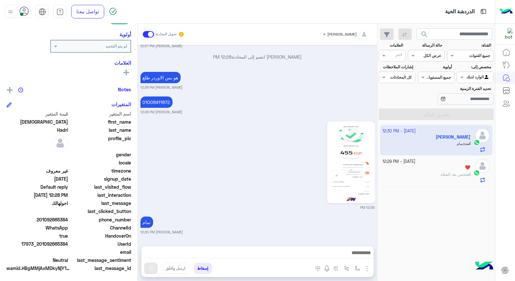
click at [199, 267] on button "إسقاط" at bounding box center [203, 268] width 18 height 11
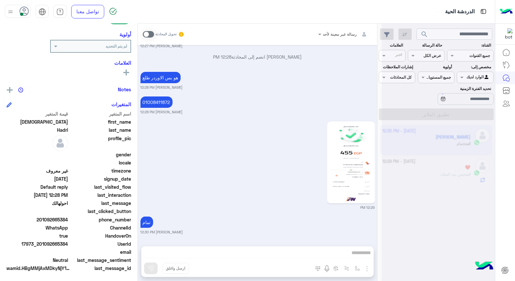
scroll to position [495, 0]
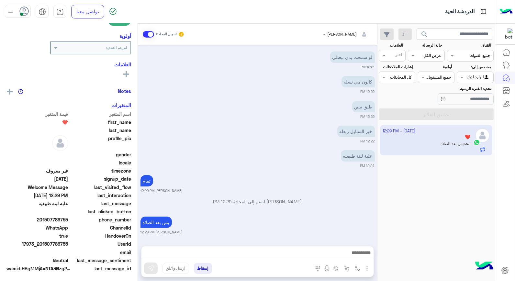
scroll to position [94, 0]
click at [207, 267] on button "إسقاط" at bounding box center [203, 268] width 18 height 11
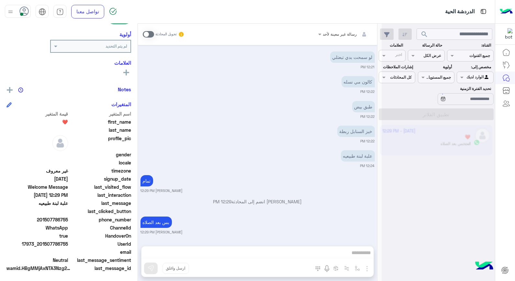
scroll to position [321, 0]
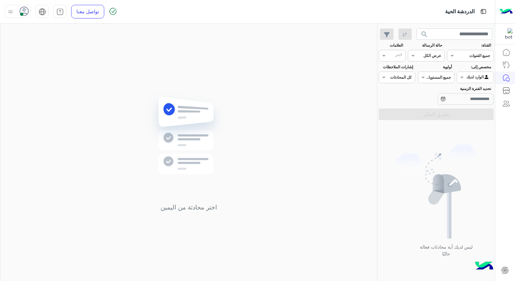
click at [21, 8] on icon at bounding box center [24, 11] width 10 height 10
click at [47, 91] on label "غير متصل" at bounding box center [45, 92] width 71 height 12
click at [228, 65] on div "اختر محادثة من اليمين" at bounding box center [188, 154] width 377 height 260
click at [473, 78] on div at bounding box center [475, 76] width 36 height 6
click at [472, 91] on b "غير معينة" at bounding box center [474, 91] width 17 height 6
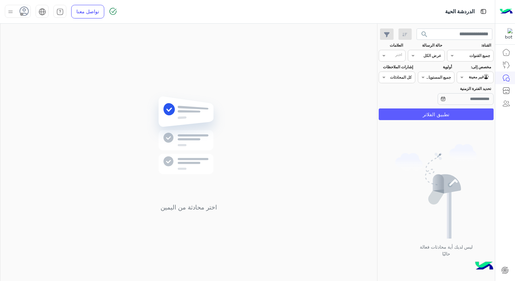
click at [459, 111] on button "تطبيق الفلاتر" at bounding box center [436, 114] width 115 height 12
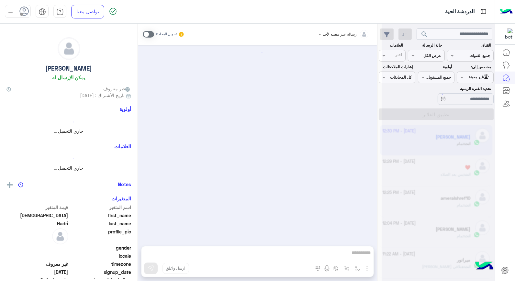
scroll to position [342, 0]
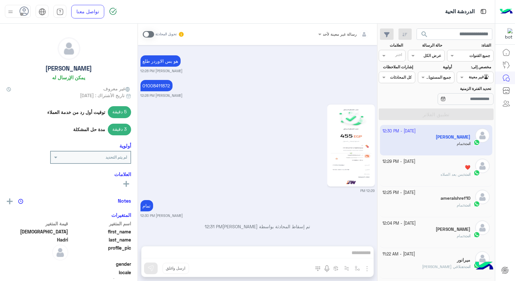
click at [345, 151] on img at bounding box center [351, 145] width 44 height 79
click at [476, 76] on input "text" at bounding box center [482, 77] width 15 height 6
click at [463, 103] on b "الوارد لديك" at bounding box center [473, 103] width 20 height 6
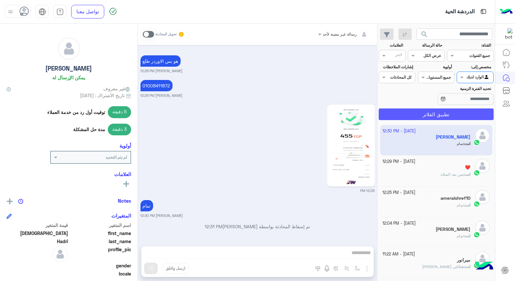
click at [452, 114] on button "تطبيق الفلاتر" at bounding box center [436, 114] width 115 height 12
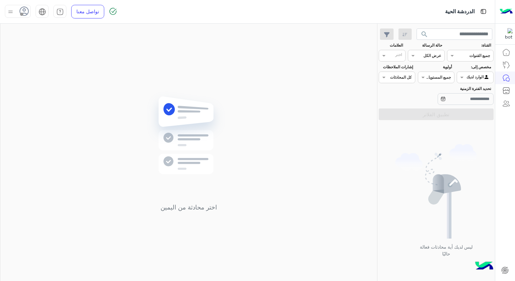
click at [473, 79] on div at bounding box center [475, 76] width 36 height 6
click at [476, 92] on b "غير معينة" at bounding box center [474, 91] width 17 height 6
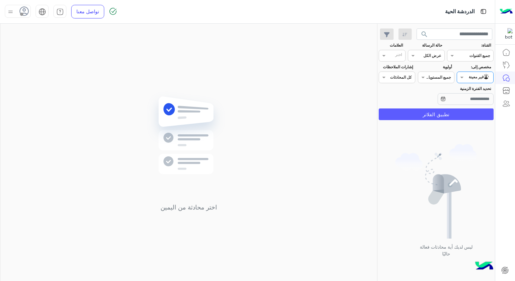
click at [458, 116] on button "تطبيق الفلاتر" at bounding box center [436, 114] width 115 height 12
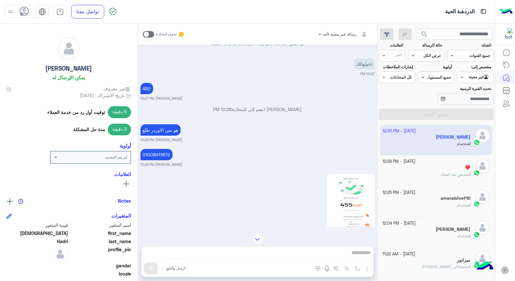
scroll to position [342, 0]
